Goal: Communication & Community: Answer question/provide support

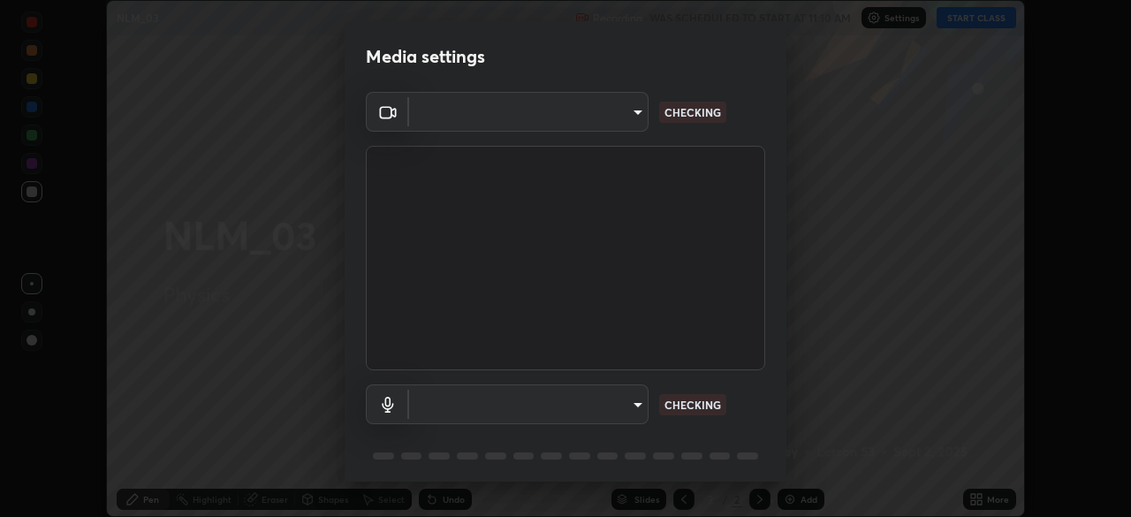
scroll to position [517, 1131]
click at [582, 402] on body "Erase all NLM_03 Recording WAS SCHEDULED TO START AT 11:10 AM Settings START CL…" at bounding box center [565, 258] width 1131 height 517
type input "23008043d16b3f933f5d29e9b3769097a1661712bf7e9030f0d00f953f479f19"
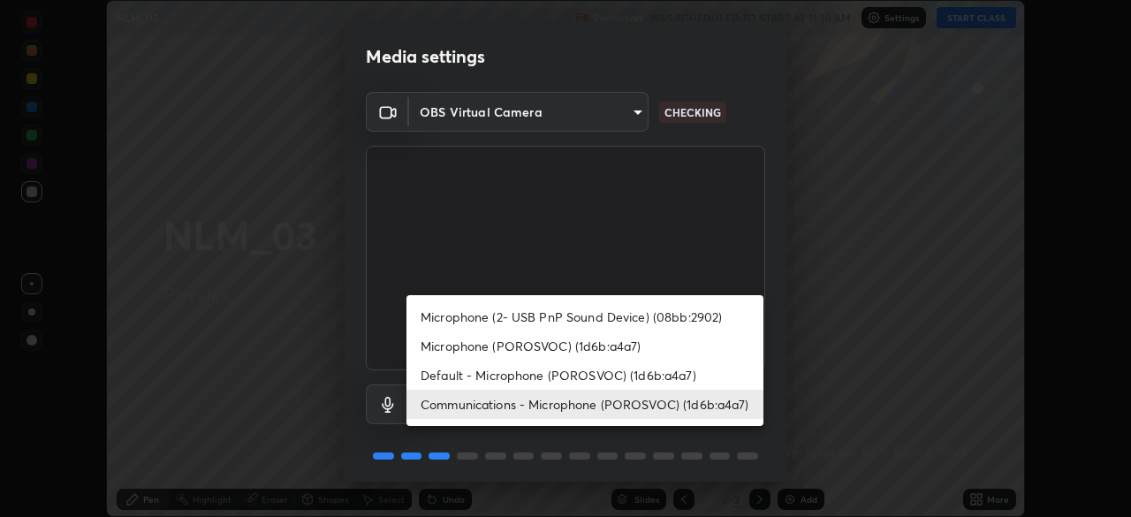
click at [475, 315] on li "Microphone (2- USB PnP Sound Device) (08bb:2902)" at bounding box center [585, 316] width 357 height 29
type input "ce8bbd661dce354a58a25af5271b3c1bd1d853cc8608d8e3321a5e34fd7f7726"
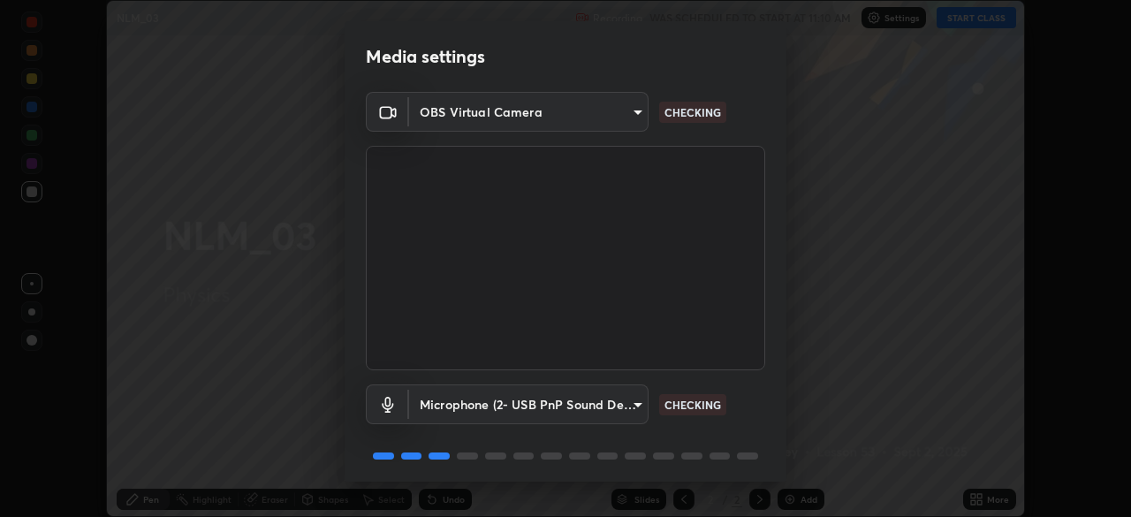
scroll to position [63, 0]
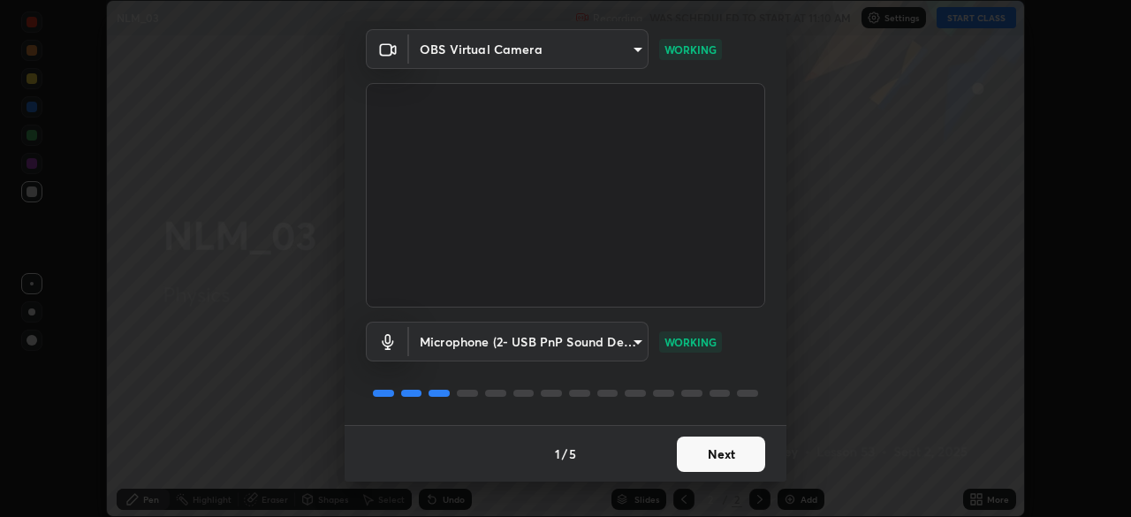
click at [725, 446] on button "Next" at bounding box center [721, 454] width 88 height 35
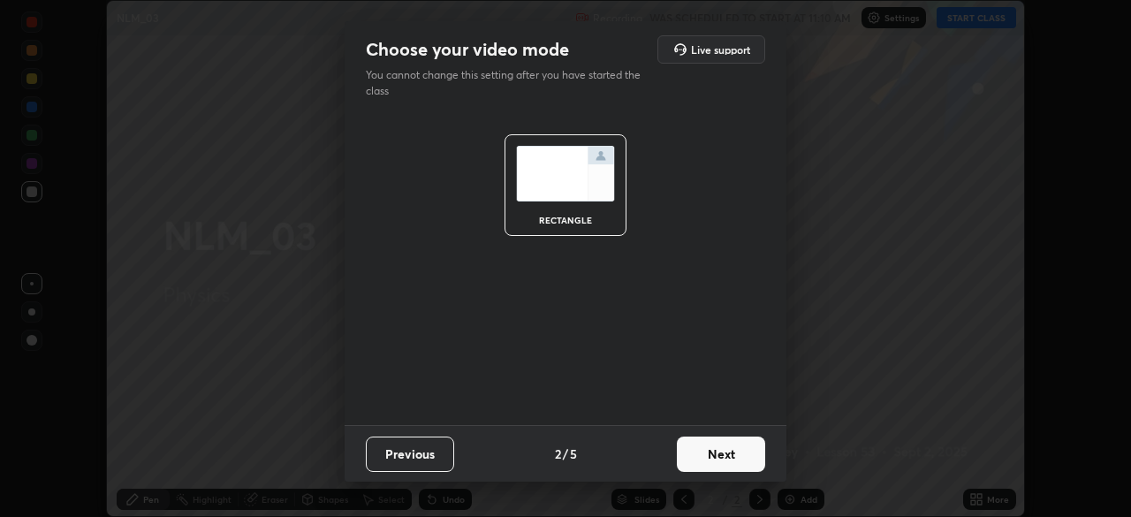
scroll to position [0, 0]
click at [723, 443] on button "Next" at bounding box center [721, 454] width 88 height 35
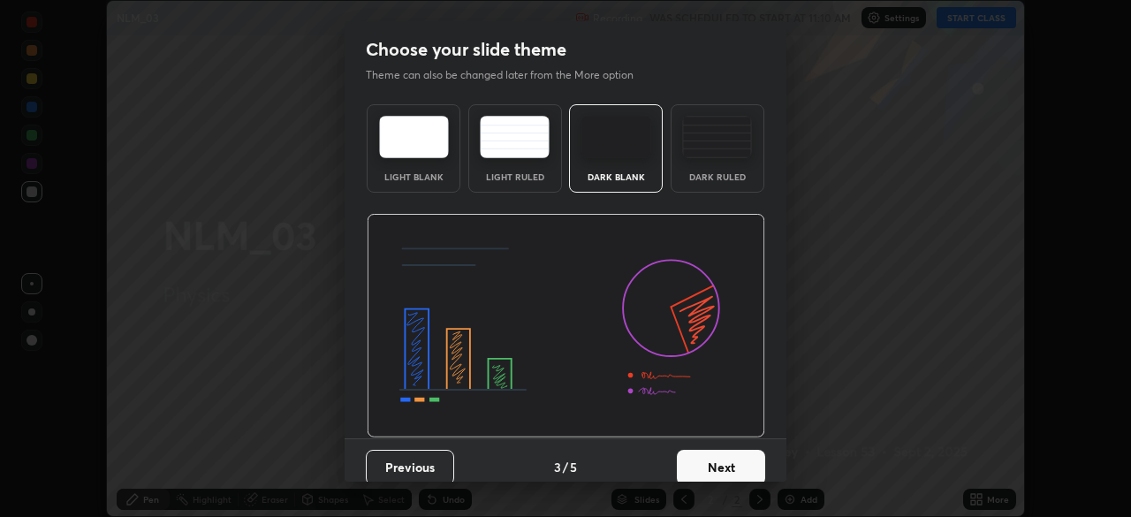
click at [724, 450] on button "Next" at bounding box center [721, 467] width 88 height 35
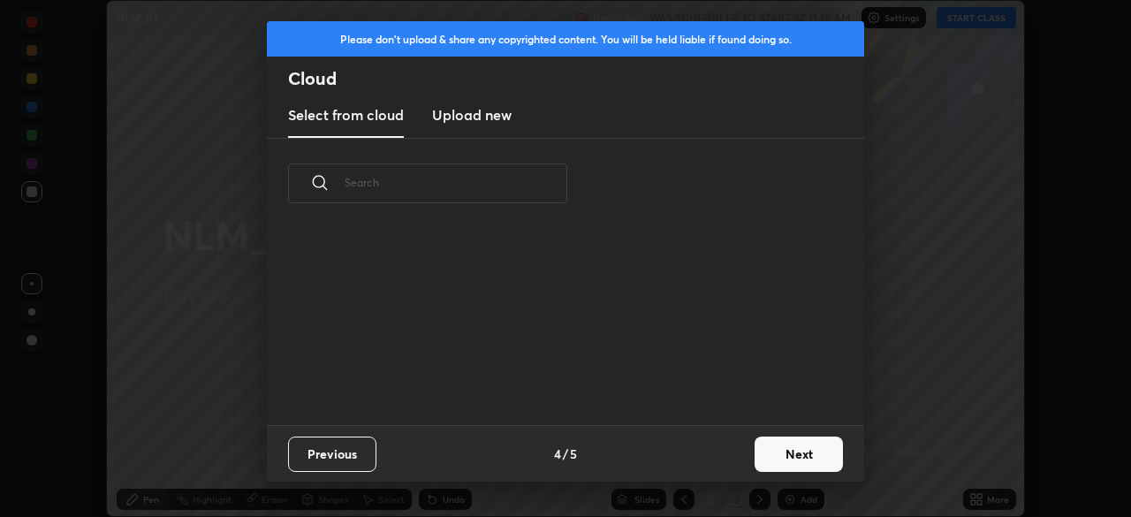
click at [759, 447] on button "Next" at bounding box center [799, 454] width 88 height 35
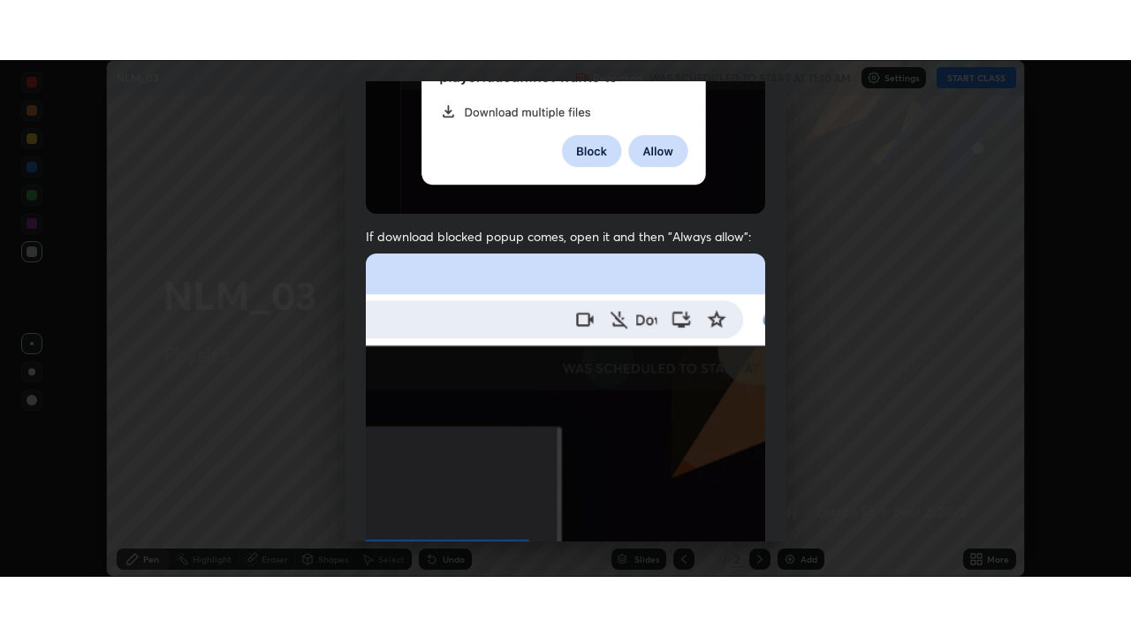
scroll to position [423, 0]
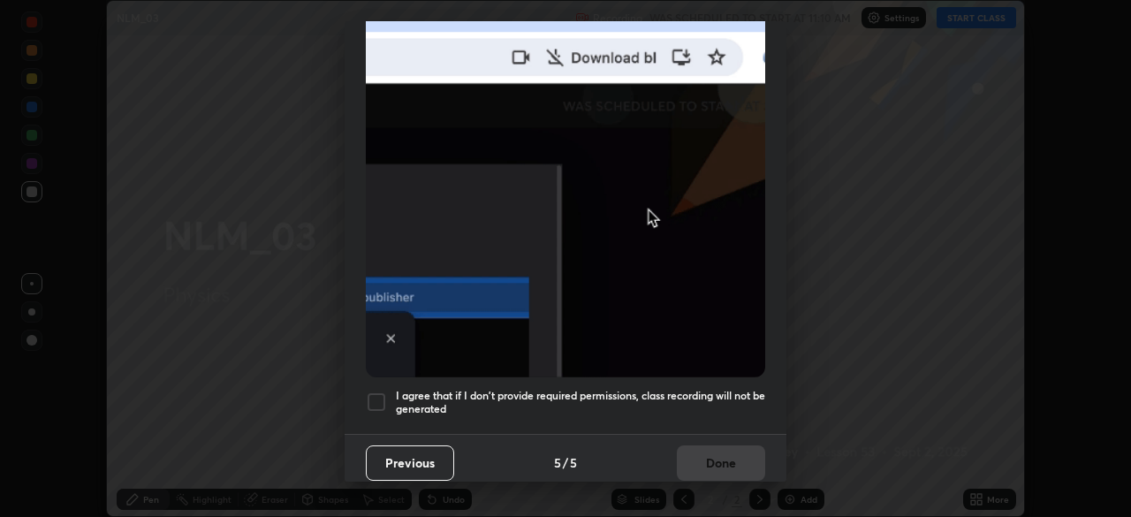
click at [374, 392] on div at bounding box center [376, 402] width 21 height 21
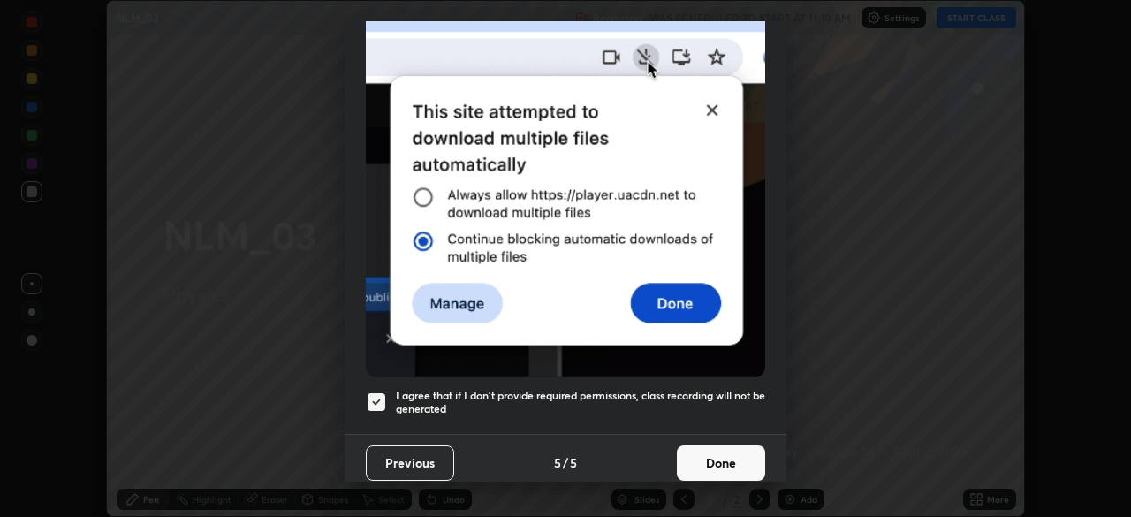
click at [706, 449] on button "Done" at bounding box center [721, 462] width 88 height 35
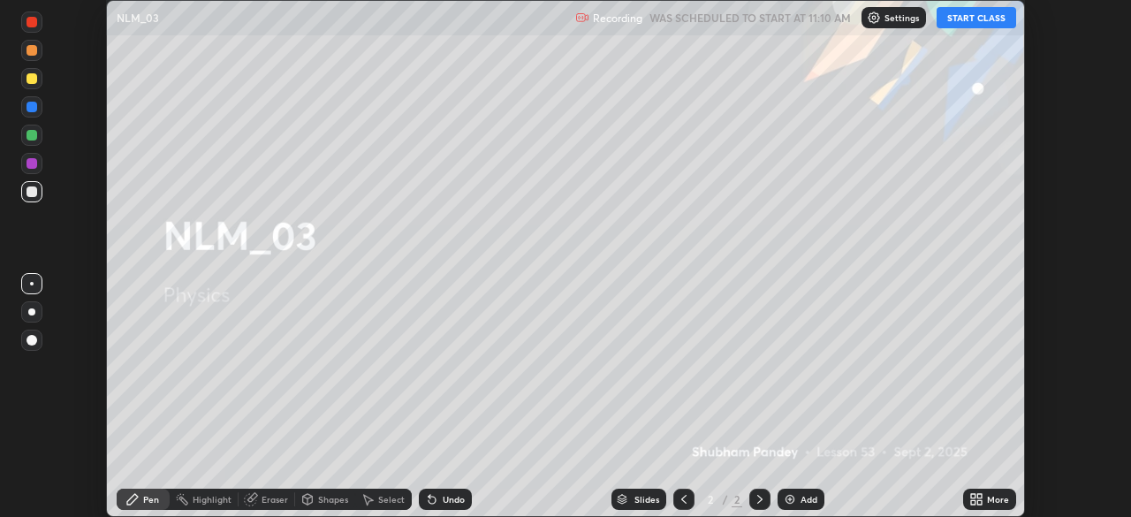
click at [966, 21] on button "START CLASS" at bounding box center [977, 17] width 80 height 21
click at [973, 495] on icon at bounding box center [973, 496] width 4 height 4
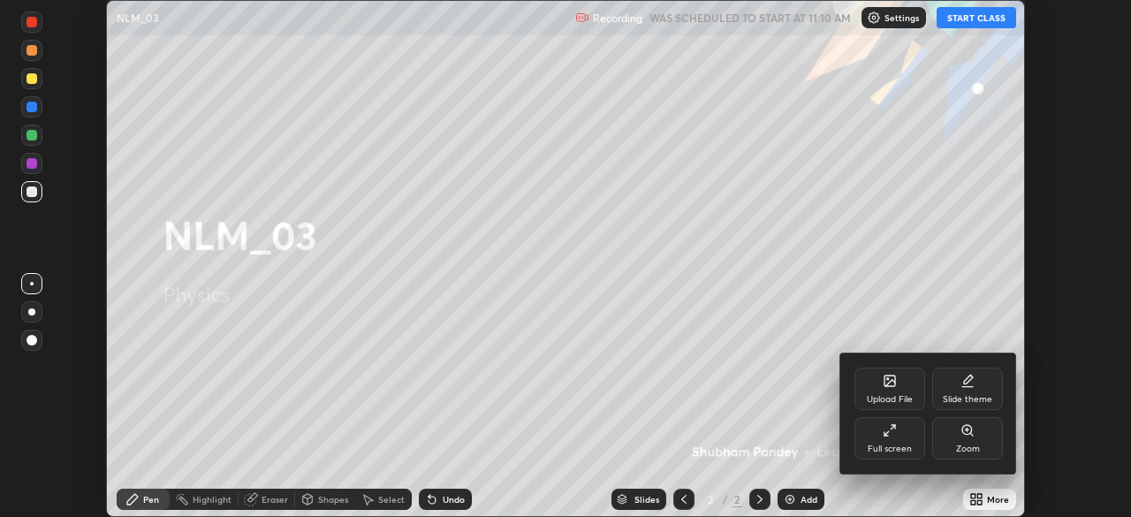
click at [908, 431] on div "Full screen" at bounding box center [890, 438] width 71 height 42
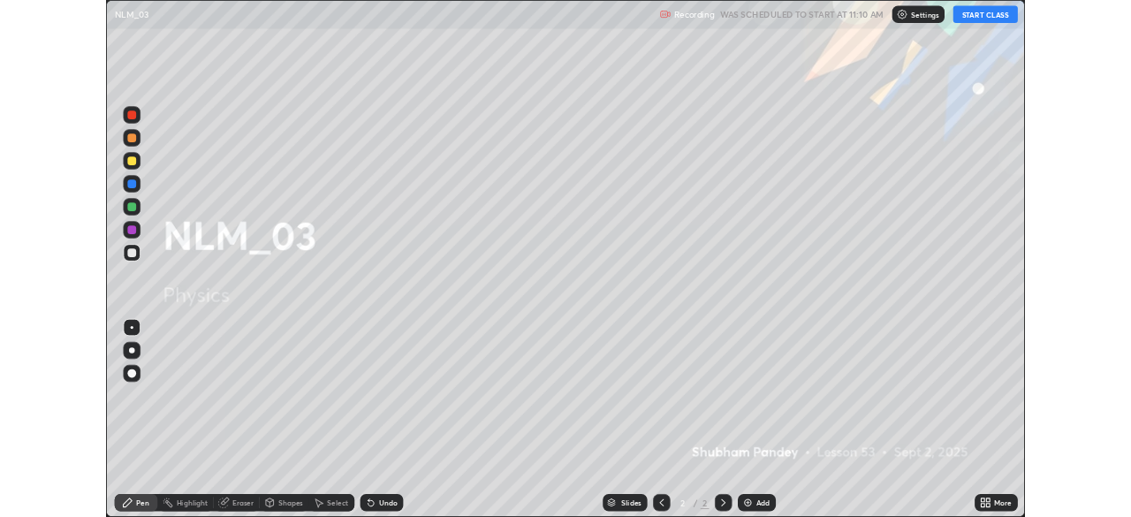
scroll to position [636, 1131]
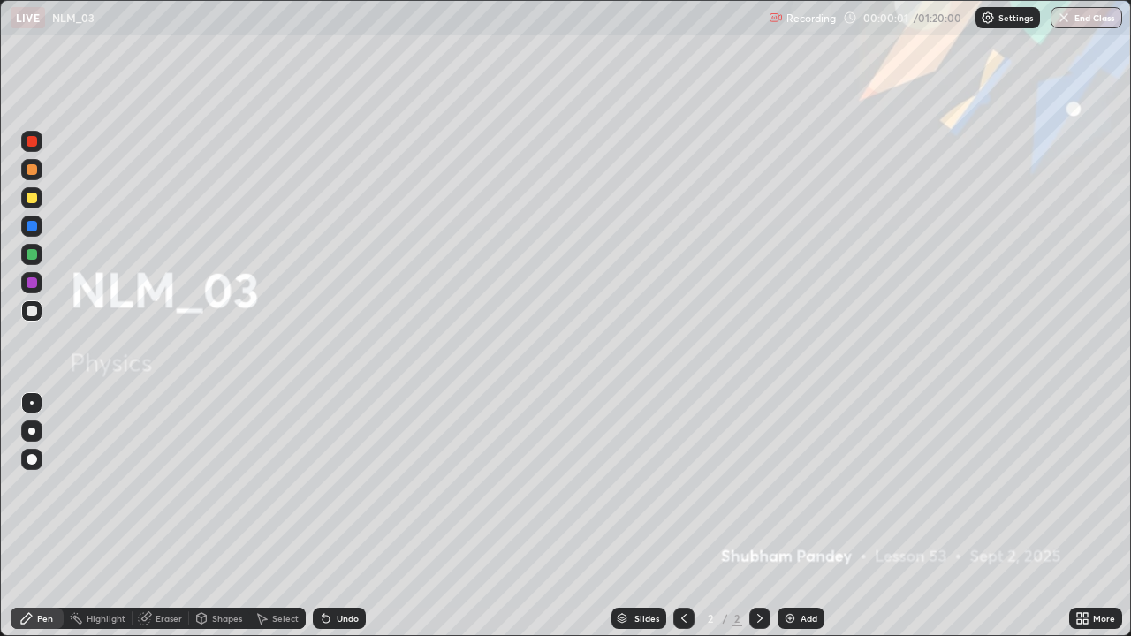
click at [38, 422] on div at bounding box center [31, 431] width 21 height 21
click at [42, 193] on div at bounding box center [31, 197] width 21 height 21
click at [801, 516] on div "Add" at bounding box center [809, 618] width 17 height 9
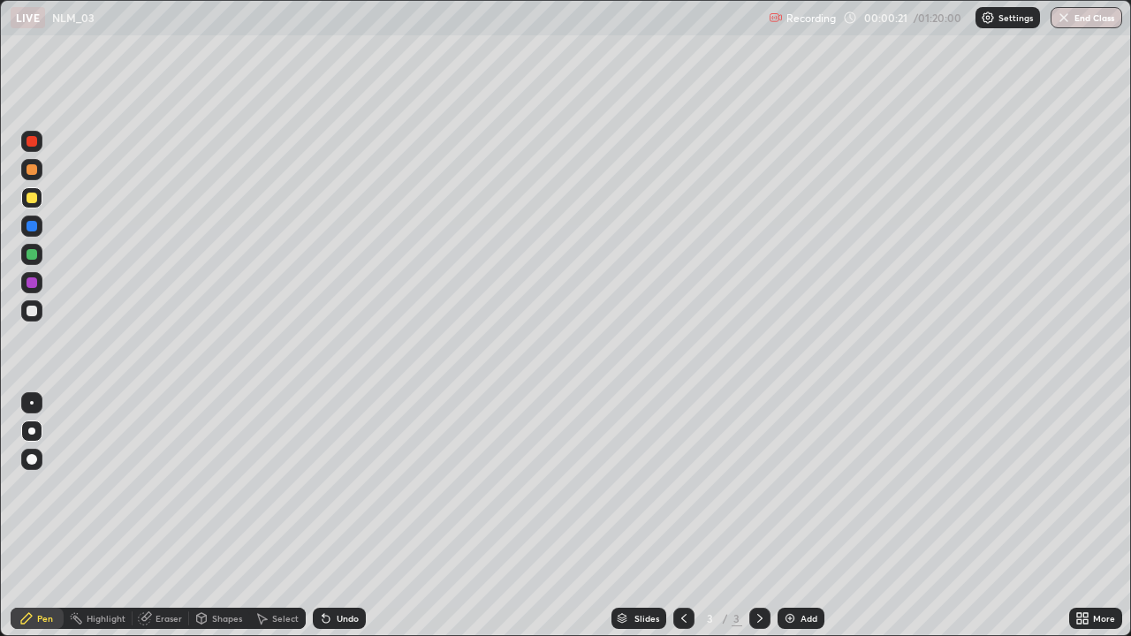
click at [27, 194] on div at bounding box center [32, 198] width 11 height 11
click at [349, 516] on div "Undo" at bounding box center [348, 618] width 22 height 9
click at [27, 310] on div at bounding box center [32, 311] width 11 height 11
click at [338, 516] on div "Undo" at bounding box center [339, 618] width 53 height 21
click at [337, 516] on div "Undo" at bounding box center [348, 618] width 22 height 9
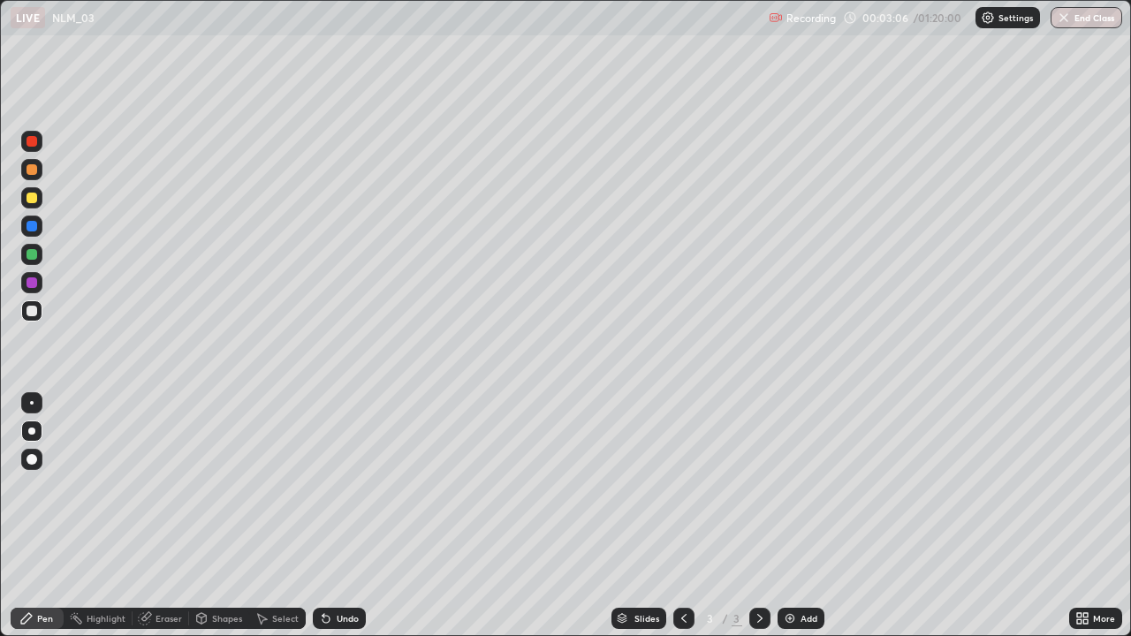
click at [810, 516] on div "Add" at bounding box center [801, 618] width 47 height 21
click at [32, 199] on div at bounding box center [32, 198] width 11 height 11
click at [346, 516] on div "Undo" at bounding box center [348, 618] width 22 height 9
click at [791, 516] on img at bounding box center [790, 619] width 14 height 14
click at [29, 199] on div at bounding box center [32, 198] width 11 height 11
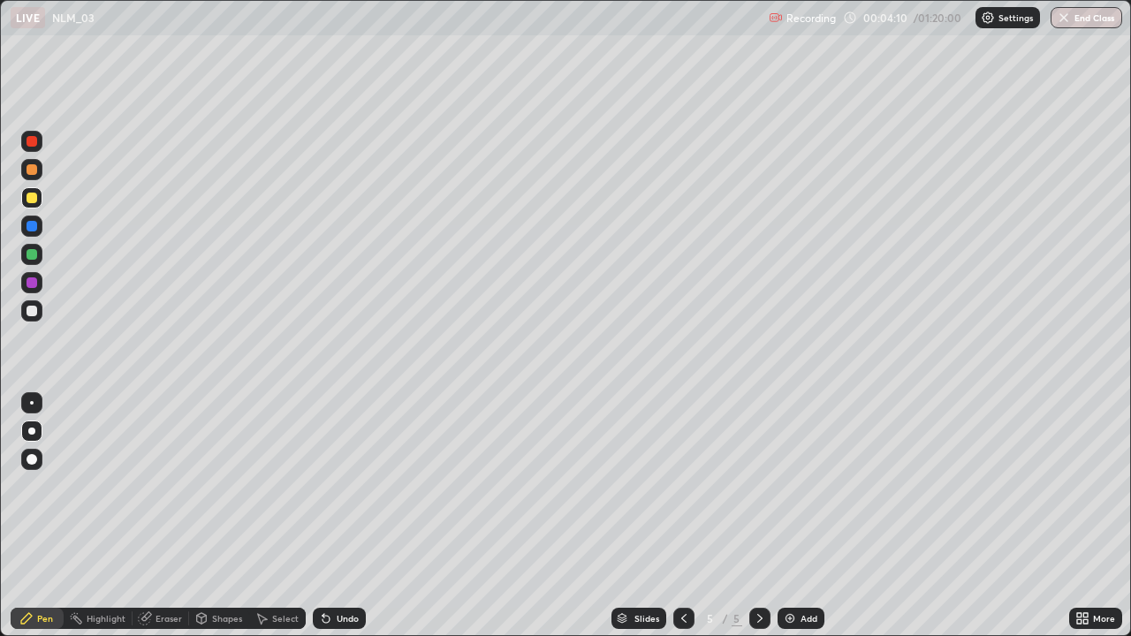
click at [343, 516] on div "Undo" at bounding box center [348, 618] width 22 height 9
click at [346, 516] on div "Undo" at bounding box center [348, 618] width 22 height 9
click at [30, 171] on div at bounding box center [32, 169] width 11 height 11
click at [343, 516] on div "Undo" at bounding box center [339, 618] width 53 height 21
click at [333, 516] on div "Undo" at bounding box center [339, 618] width 53 height 21
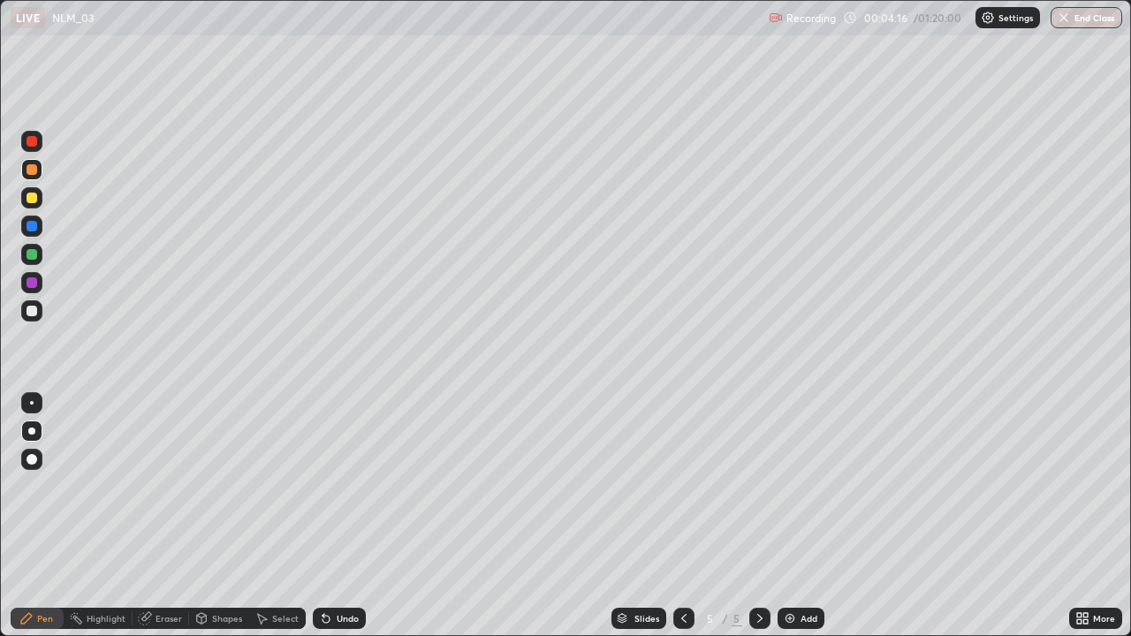
click at [337, 516] on div "Undo" at bounding box center [348, 618] width 22 height 9
click at [34, 314] on div at bounding box center [32, 311] width 11 height 11
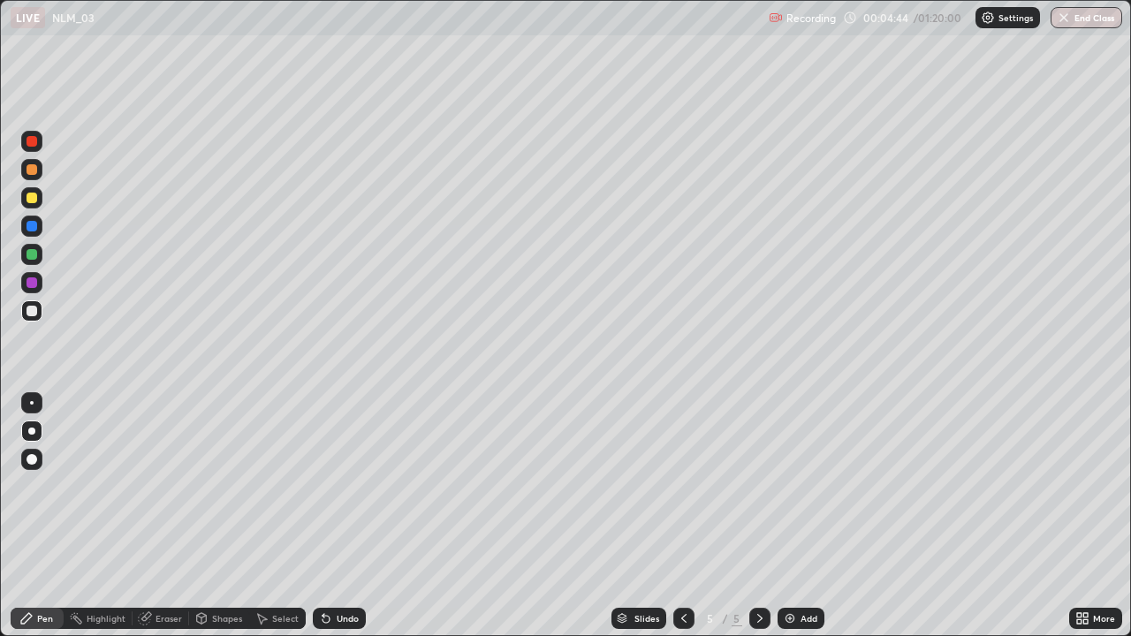
click at [30, 146] on div at bounding box center [32, 141] width 11 height 11
click at [29, 253] on div at bounding box center [32, 254] width 11 height 11
click at [27, 316] on div at bounding box center [31, 310] width 21 height 21
click at [33, 202] on div at bounding box center [32, 198] width 11 height 11
click at [32, 255] on div at bounding box center [32, 254] width 11 height 11
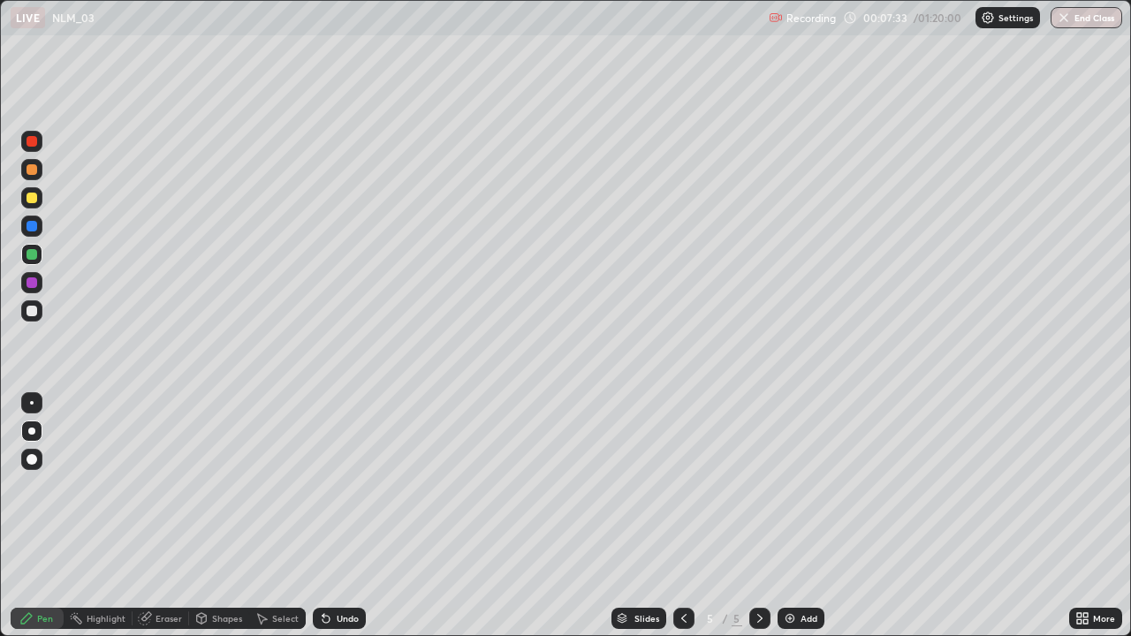
click at [31, 314] on div at bounding box center [32, 311] width 11 height 11
click at [28, 196] on div at bounding box center [32, 198] width 11 height 11
click at [333, 516] on div "Undo" at bounding box center [339, 618] width 53 height 21
click at [337, 516] on div "Undo" at bounding box center [348, 618] width 22 height 9
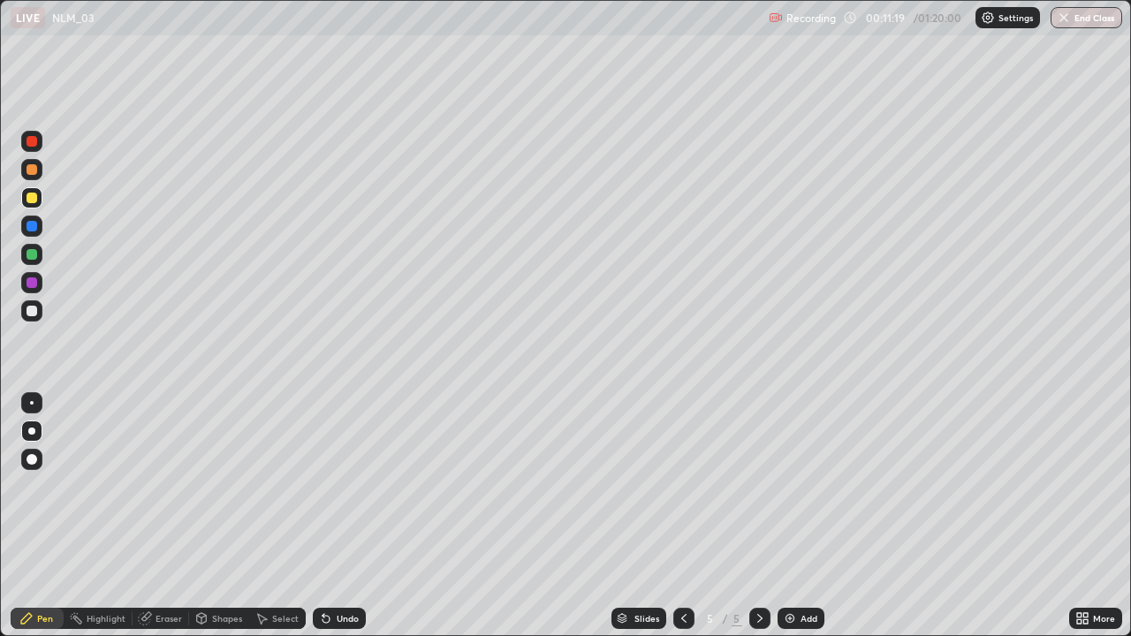
click at [804, 516] on div "Add" at bounding box center [809, 618] width 17 height 9
click at [29, 257] on div at bounding box center [32, 254] width 11 height 11
click at [37, 321] on div at bounding box center [31, 310] width 21 height 21
click at [30, 194] on div at bounding box center [32, 198] width 11 height 11
click at [30, 255] on div at bounding box center [32, 254] width 11 height 11
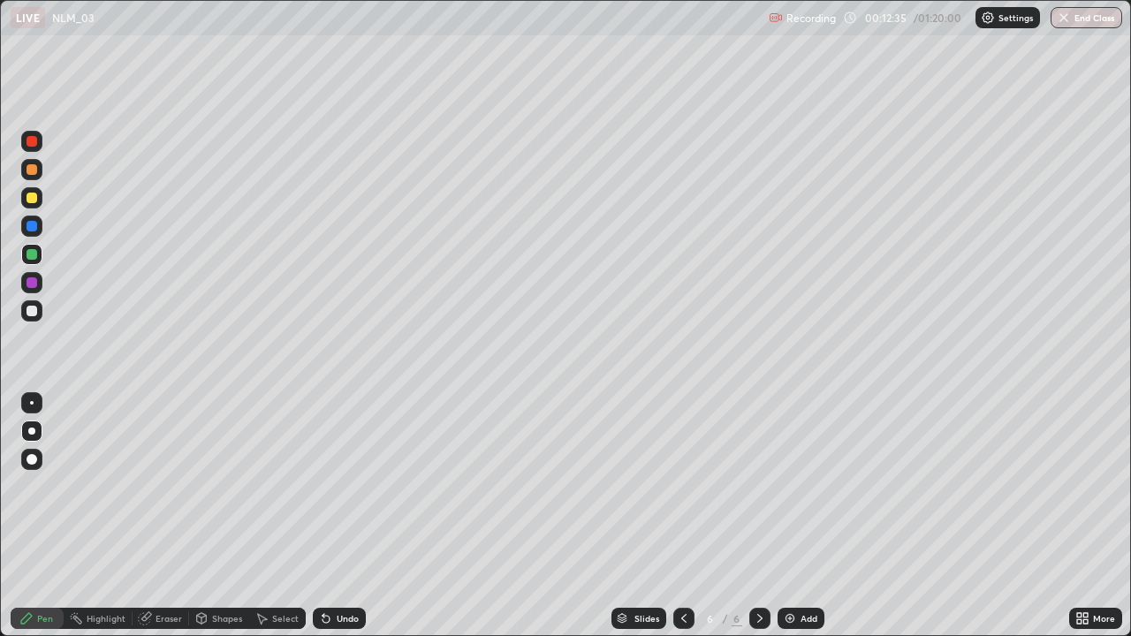
click at [33, 311] on div at bounding box center [32, 311] width 11 height 11
click at [31, 202] on div at bounding box center [32, 198] width 11 height 11
click at [345, 516] on div "Undo" at bounding box center [339, 618] width 53 height 21
click at [34, 309] on div at bounding box center [32, 311] width 11 height 11
click at [33, 198] on div at bounding box center [32, 198] width 11 height 11
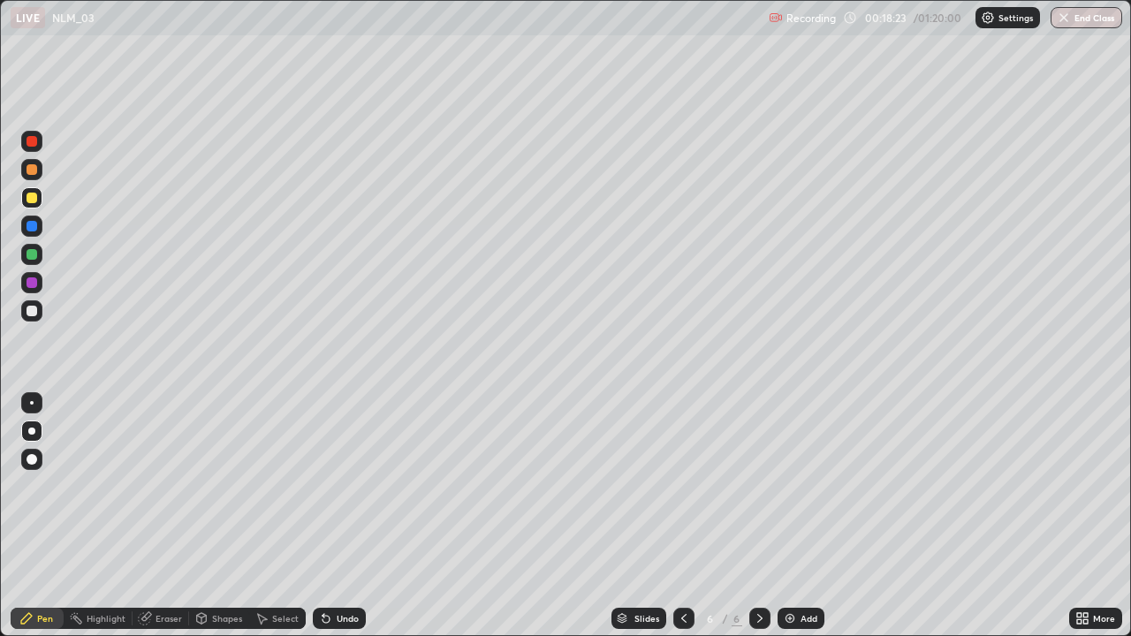
click at [792, 516] on img at bounding box center [790, 619] width 14 height 14
click at [38, 197] on div at bounding box center [31, 197] width 21 height 21
click at [33, 316] on div at bounding box center [32, 311] width 11 height 11
click at [349, 516] on div "Undo" at bounding box center [339, 618] width 53 height 21
click at [803, 516] on div "Add" at bounding box center [801, 618] width 47 height 21
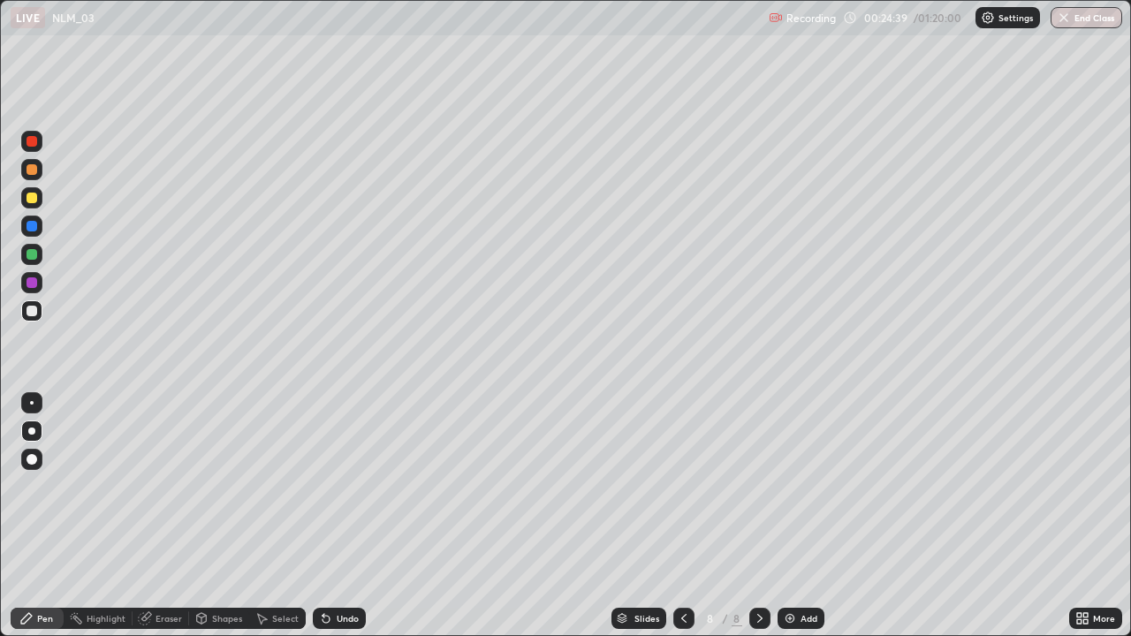
click at [30, 194] on div at bounding box center [32, 198] width 11 height 11
click at [29, 310] on div at bounding box center [32, 311] width 11 height 11
click at [796, 516] on div "Add" at bounding box center [801, 618] width 47 height 21
click at [32, 199] on div at bounding box center [32, 198] width 11 height 11
click at [33, 310] on div at bounding box center [32, 311] width 11 height 11
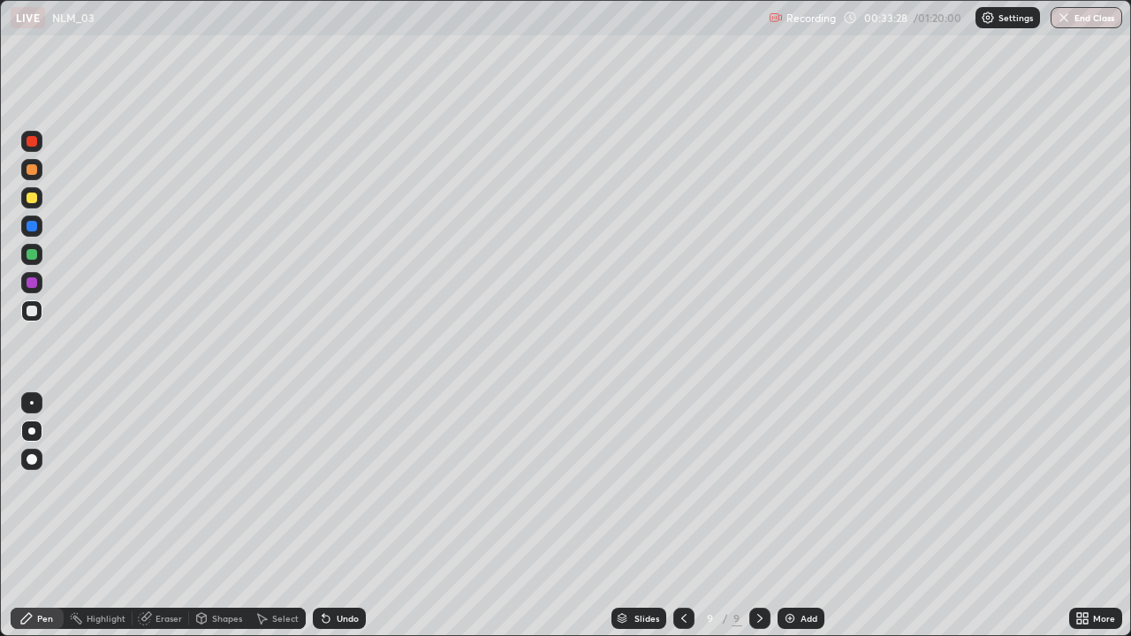
click at [341, 516] on div "Undo" at bounding box center [339, 618] width 53 height 21
click at [809, 516] on div "Add" at bounding box center [801, 618] width 47 height 21
click at [31, 199] on div at bounding box center [32, 198] width 11 height 11
click at [28, 310] on div at bounding box center [32, 311] width 11 height 11
click at [29, 198] on div at bounding box center [32, 198] width 11 height 11
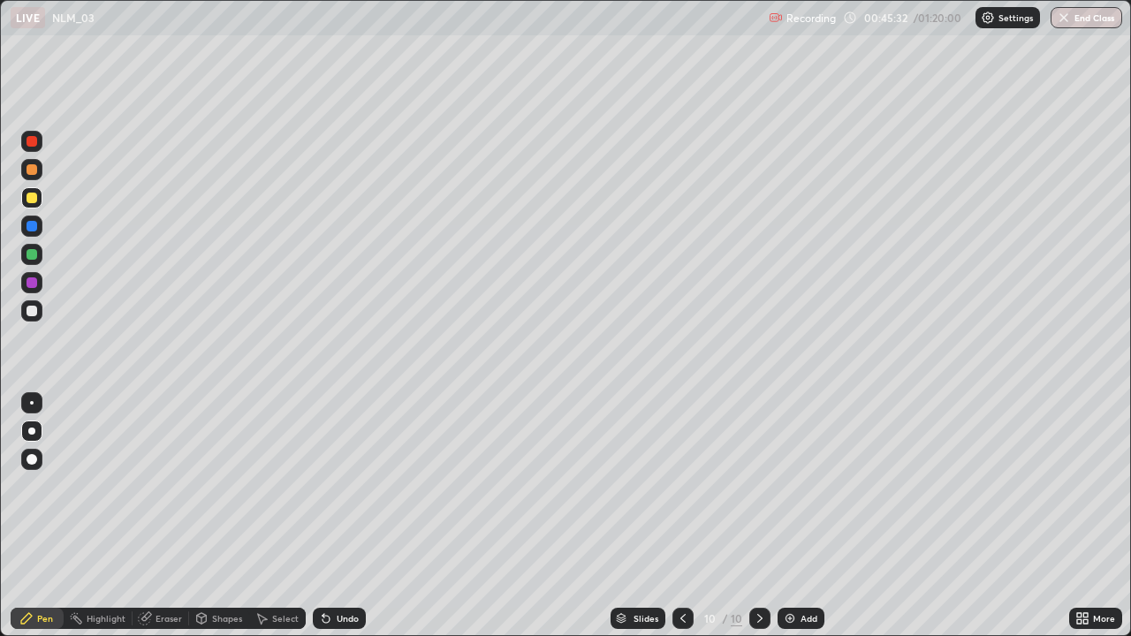
click at [796, 516] on div "Add" at bounding box center [801, 618] width 47 height 21
click at [42, 308] on div at bounding box center [31, 310] width 21 height 21
click at [32, 196] on div at bounding box center [32, 198] width 11 height 11
click at [29, 314] on div at bounding box center [32, 311] width 11 height 11
click at [34, 202] on div at bounding box center [32, 198] width 11 height 11
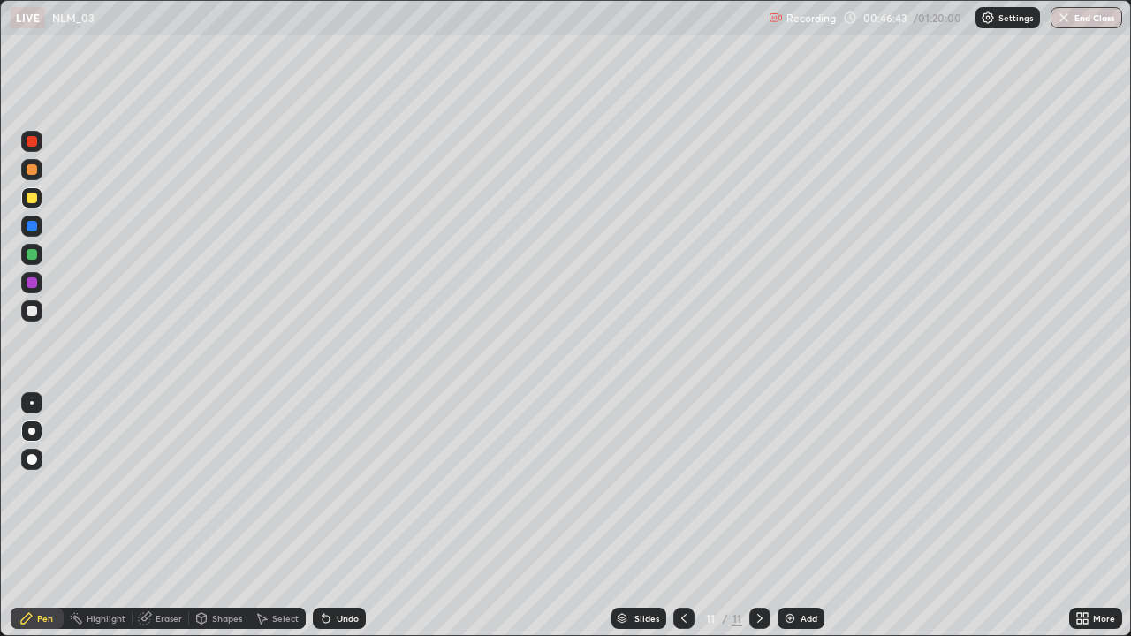
click at [31, 309] on div at bounding box center [32, 311] width 11 height 11
click at [801, 516] on div "Add" at bounding box center [809, 618] width 17 height 9
click at [34, 196] on div at bounding box center [32, 198] width 11 height 11
click at [27, 311] on div at bounding box center [32, 311] width 11 height 11
click at [804, 516] on div "Add" at bounding box center [801, 618] width 47 height 21
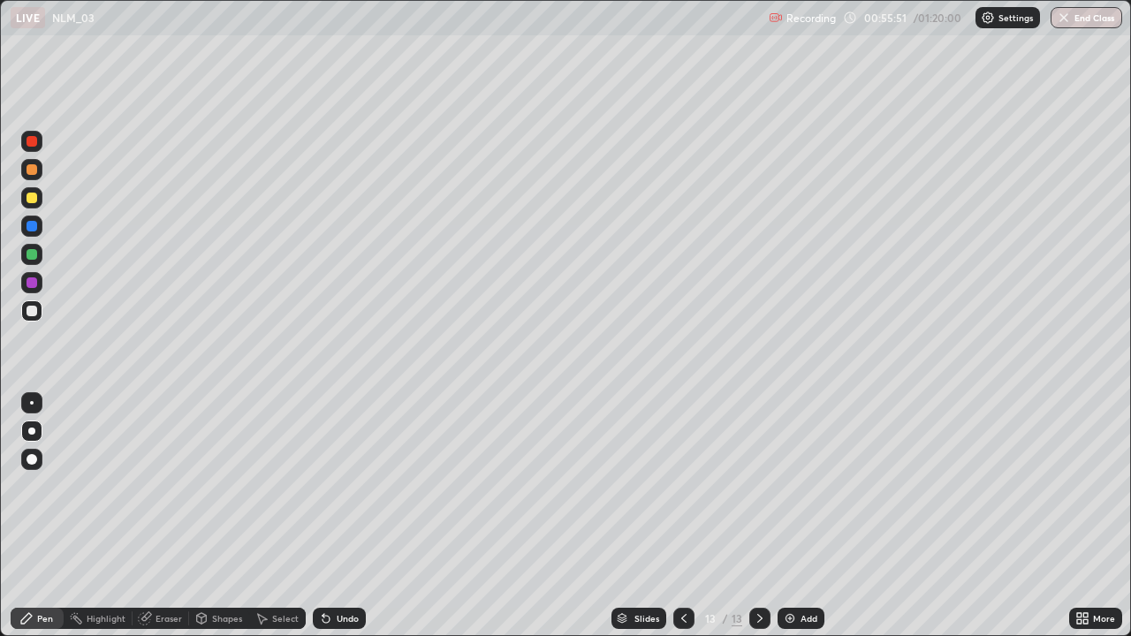
click at [34, 194] on div at bounding box center [32, 198] width 11 height 11
click at [218, 516] on div "Shapes" at bounding box center [227, 618] width 30 height 9
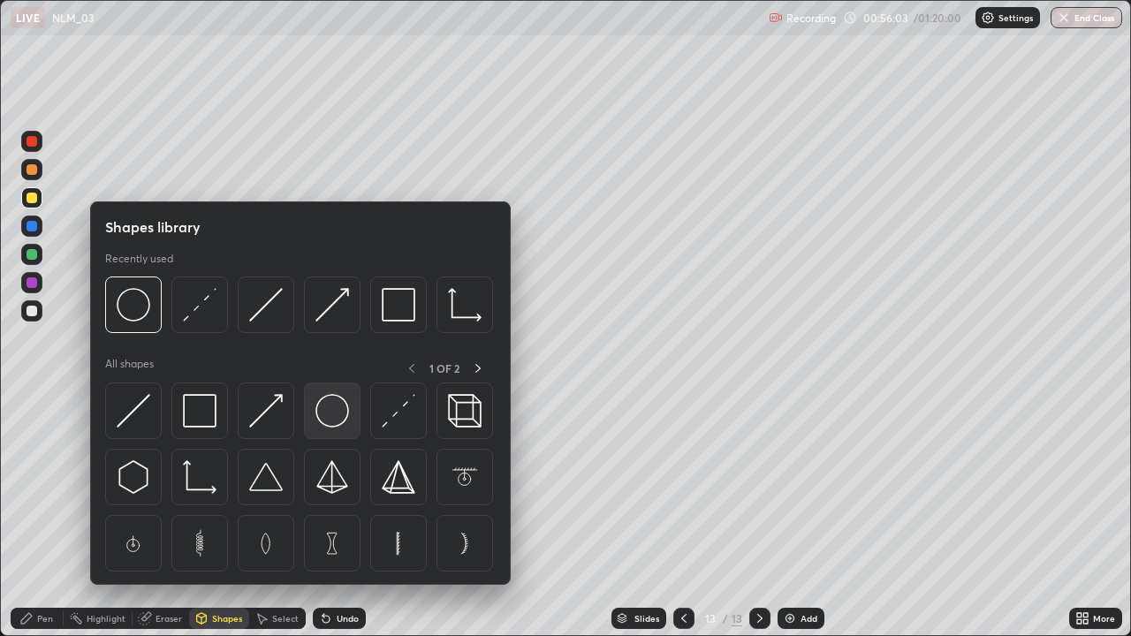
click at [319, 404] on img at bounding box center [333, 411] width 34 height 34
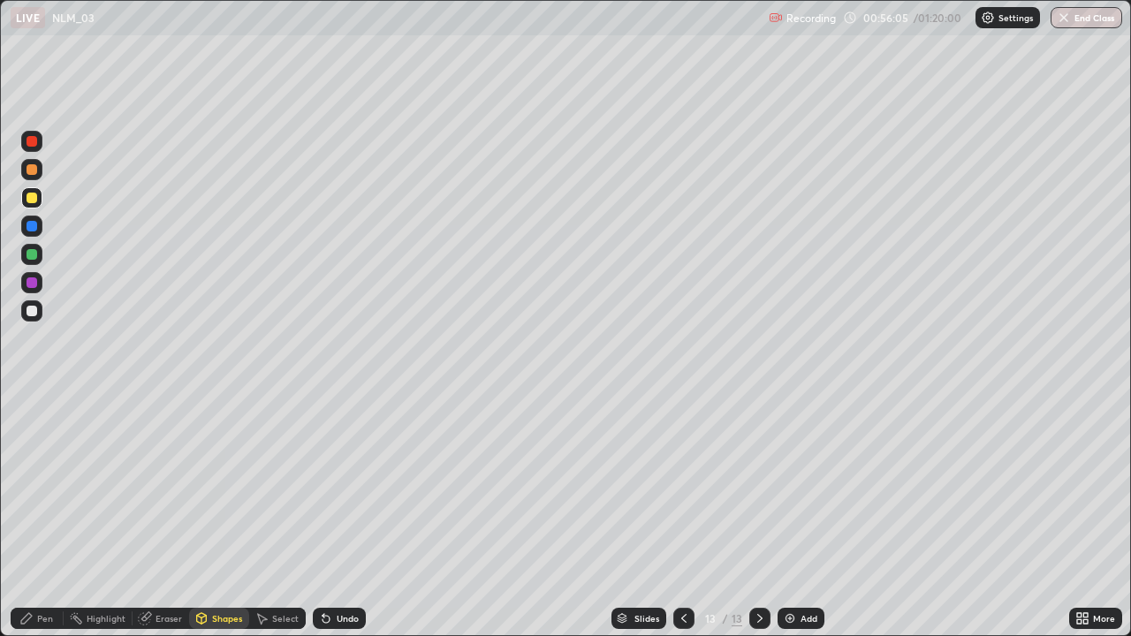
click at [226, 516] on div "Shapes" at bounding box center [227, 618] width 30 height 9
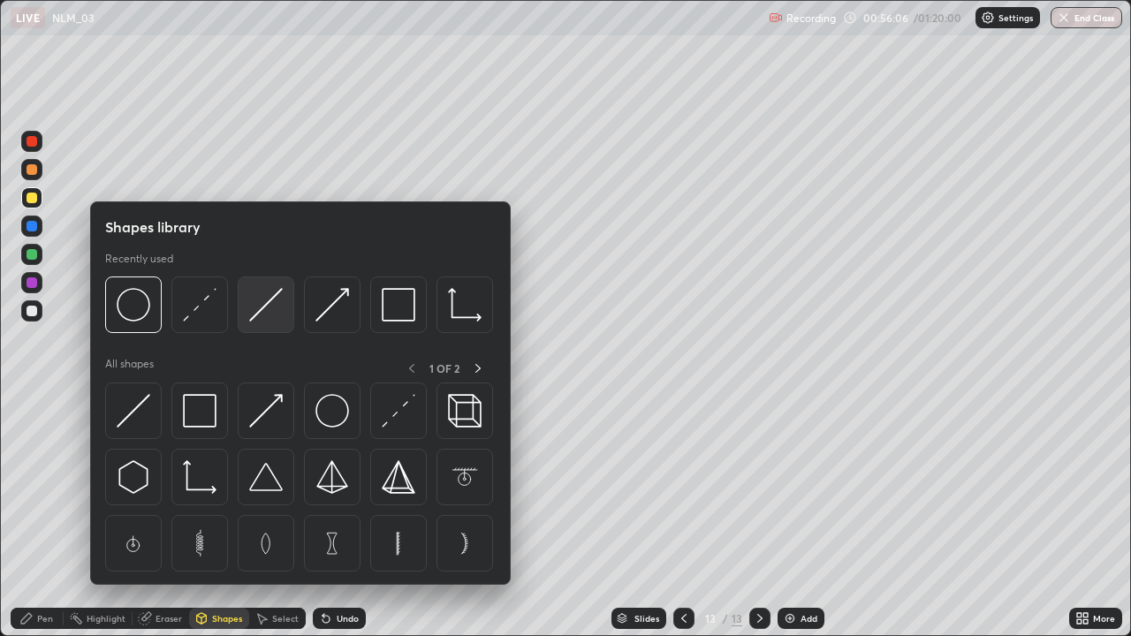
click at [259, 308] on img at bounding box center [266, 305] width 34 height 34
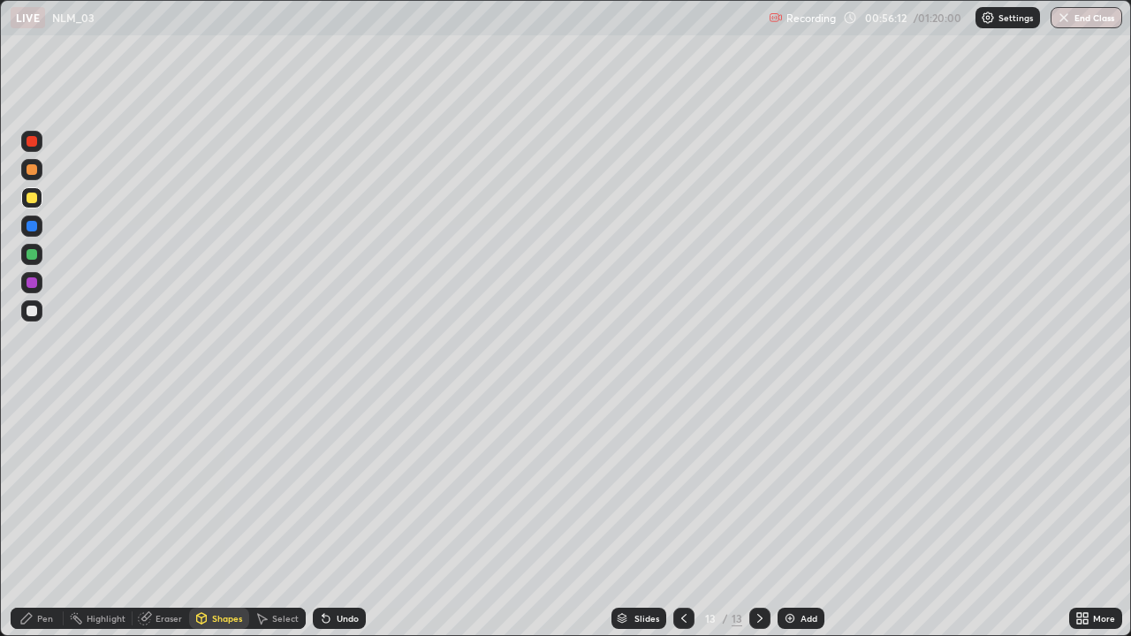
click at [219, 516] on div "Shapes" at bounding box center [227, 618] width 30 height 9
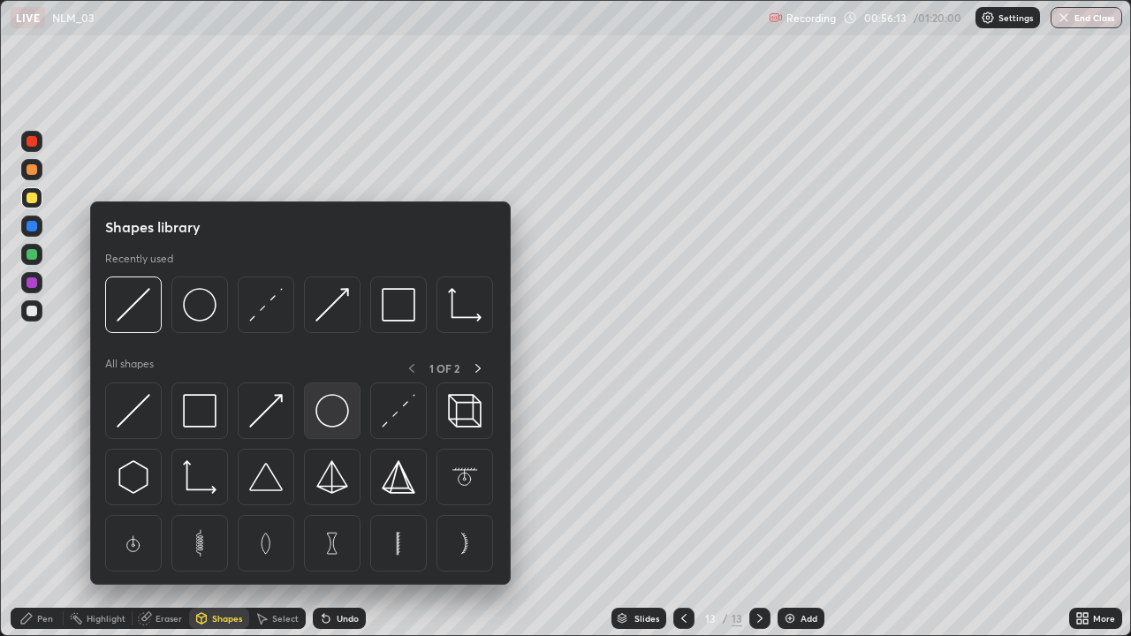
click at [326, 407] on img at bounding box center [333, 411] width 34 height 34
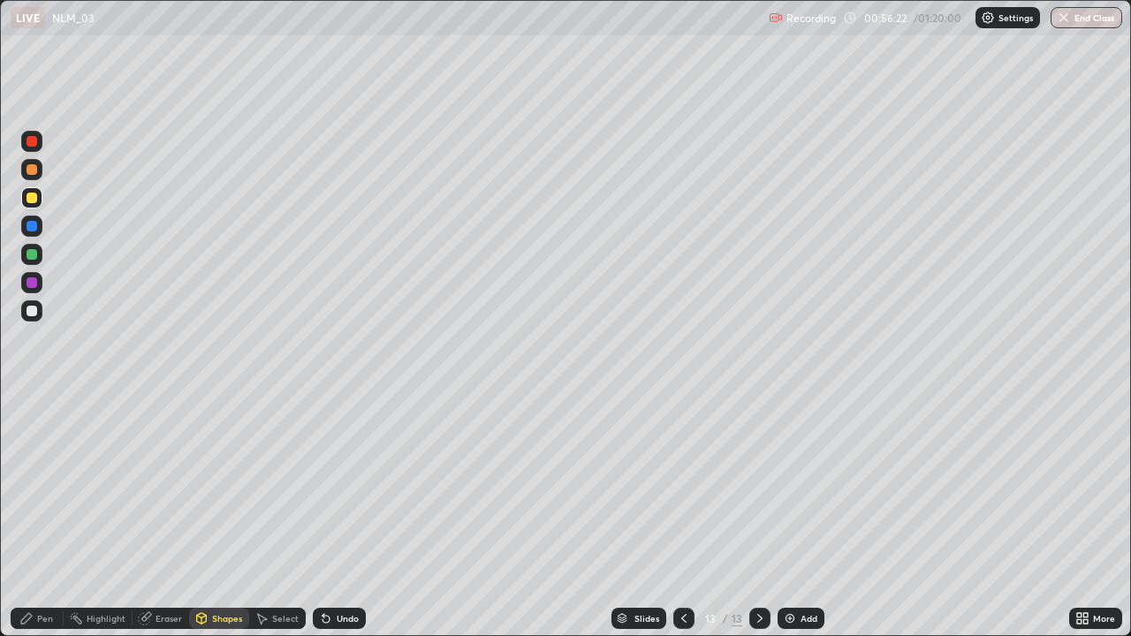
click at [34, 304] on div at bounding box center [31, 310] width 21 height 21
click at [44, 516] on div "Pen" at bounding box center [45, 618] width 16 height 9
click at [34, 303] on div at bounding box center [31, 310] width 21 height 21
click at [38, 187] on div at bounding box center [31, 198] width 21 height 28
click at [36, 308] on div at bounding box center [32, 311] width 11 height 11
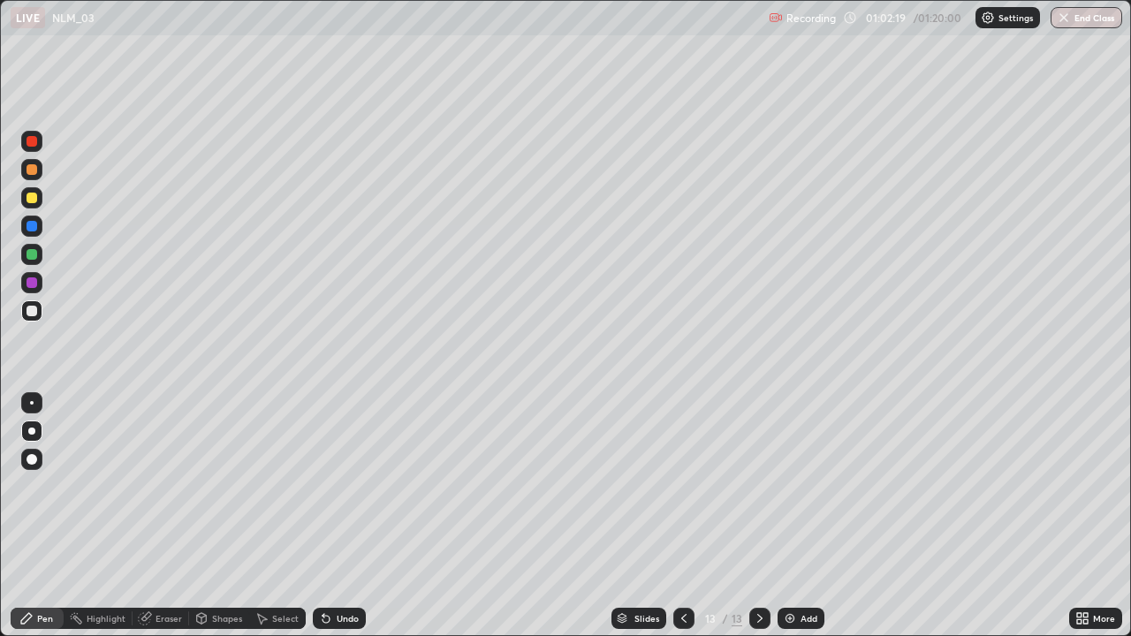
click at [1065, 19] on img "button" at bounding box center [1064, 18] width 14 height 14
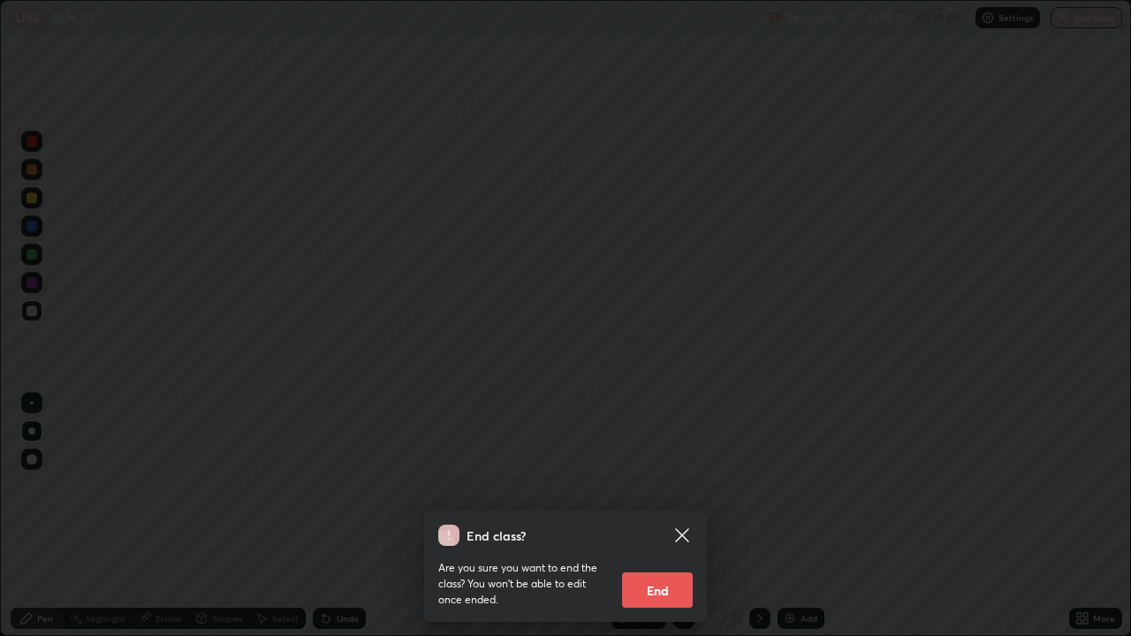
click at [670, 516] on button "End" at bounding box center [657, 590] width 71 height 35
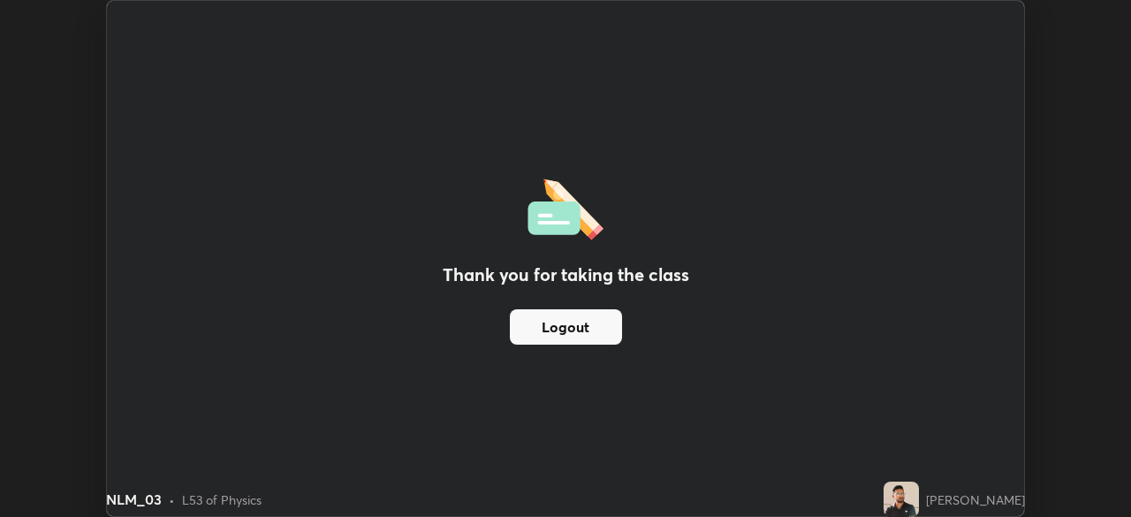
scroll to position [87860, 87246]
